Goal: Navigation & Orientation: Find specific page/section

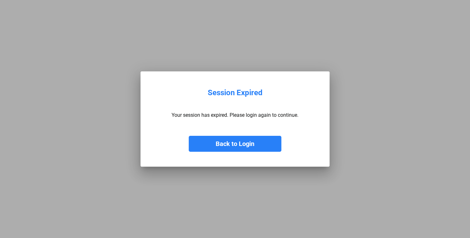
click at [253, 142] on button "Back to Login" at bounding box center [235, 144] width 93 height 16
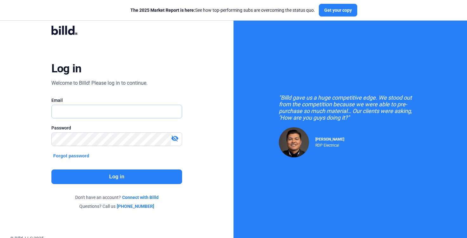
type input "[PERSON_NAME][EMAIL_ADDRESS][PERSON_NAME][DOMAIN_NAME]"
click at [140, 176] on button "Log in" at bounding box center [116, 176] width 131 height 15
